Goal: Transaction & Acquisition: Download file/media

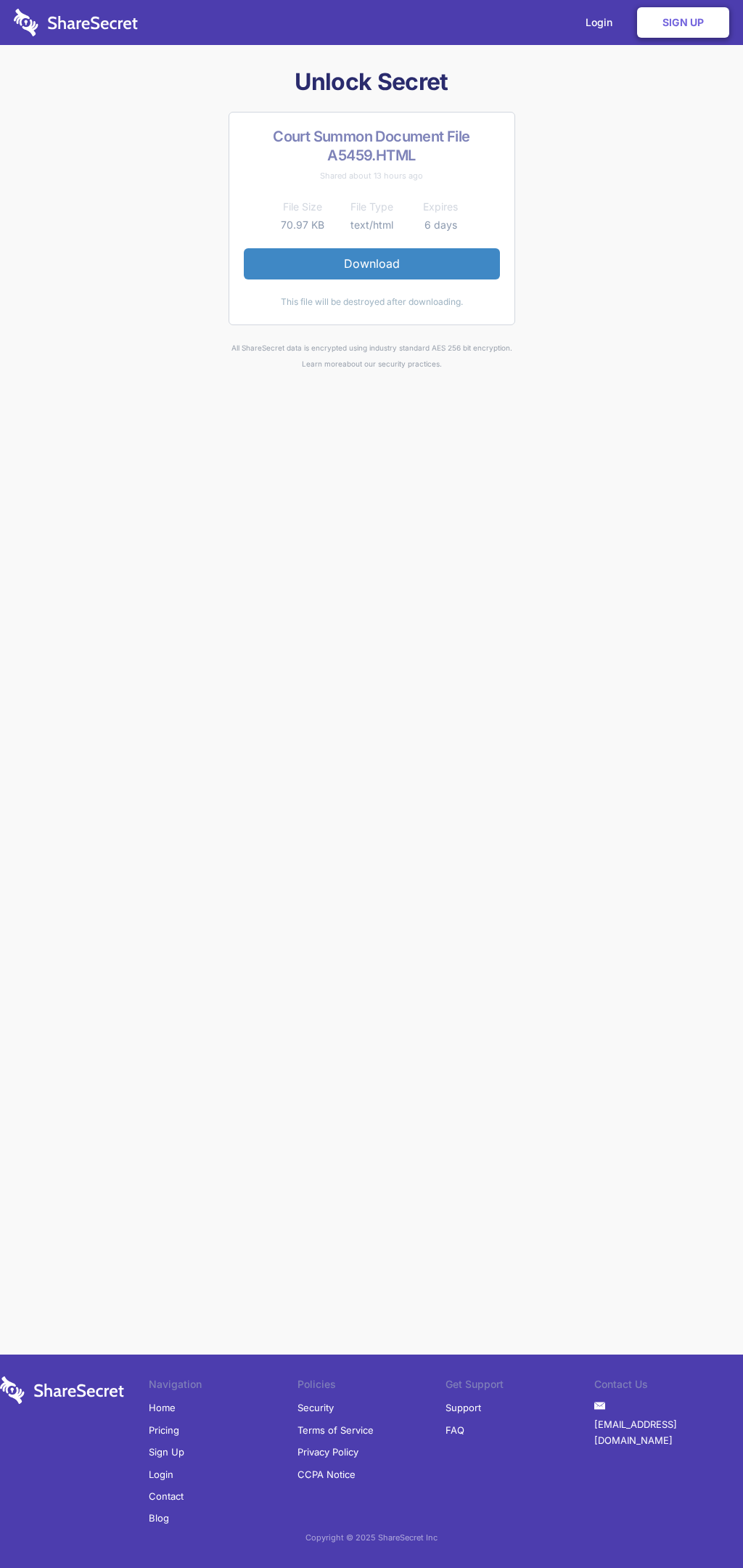
click at [372, 264] on link "Download" at bounding box center [372, 263] width 256 height 30
